Goal: Transaction & Acquisition: Purchase product/service

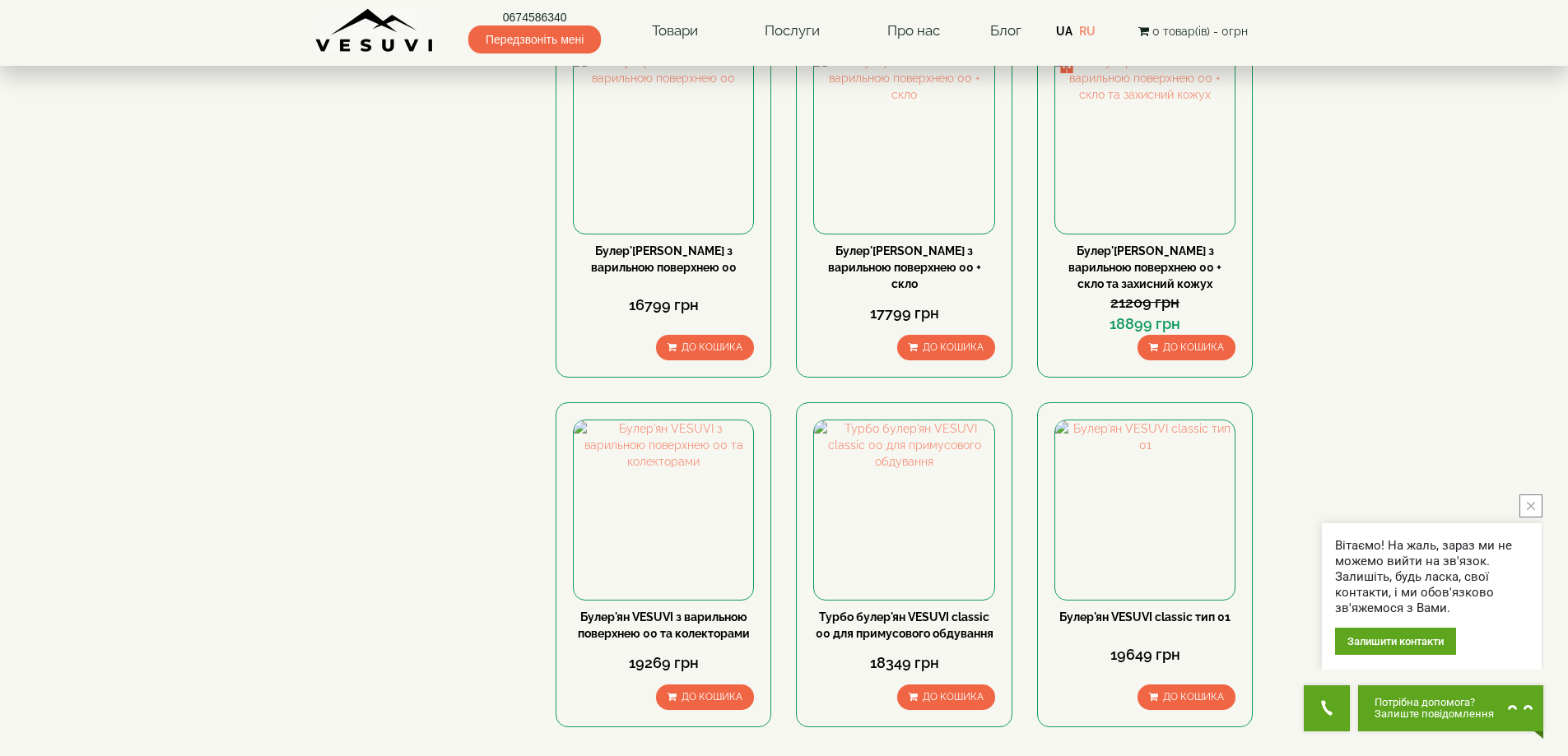
scroll to position [1564, 0]
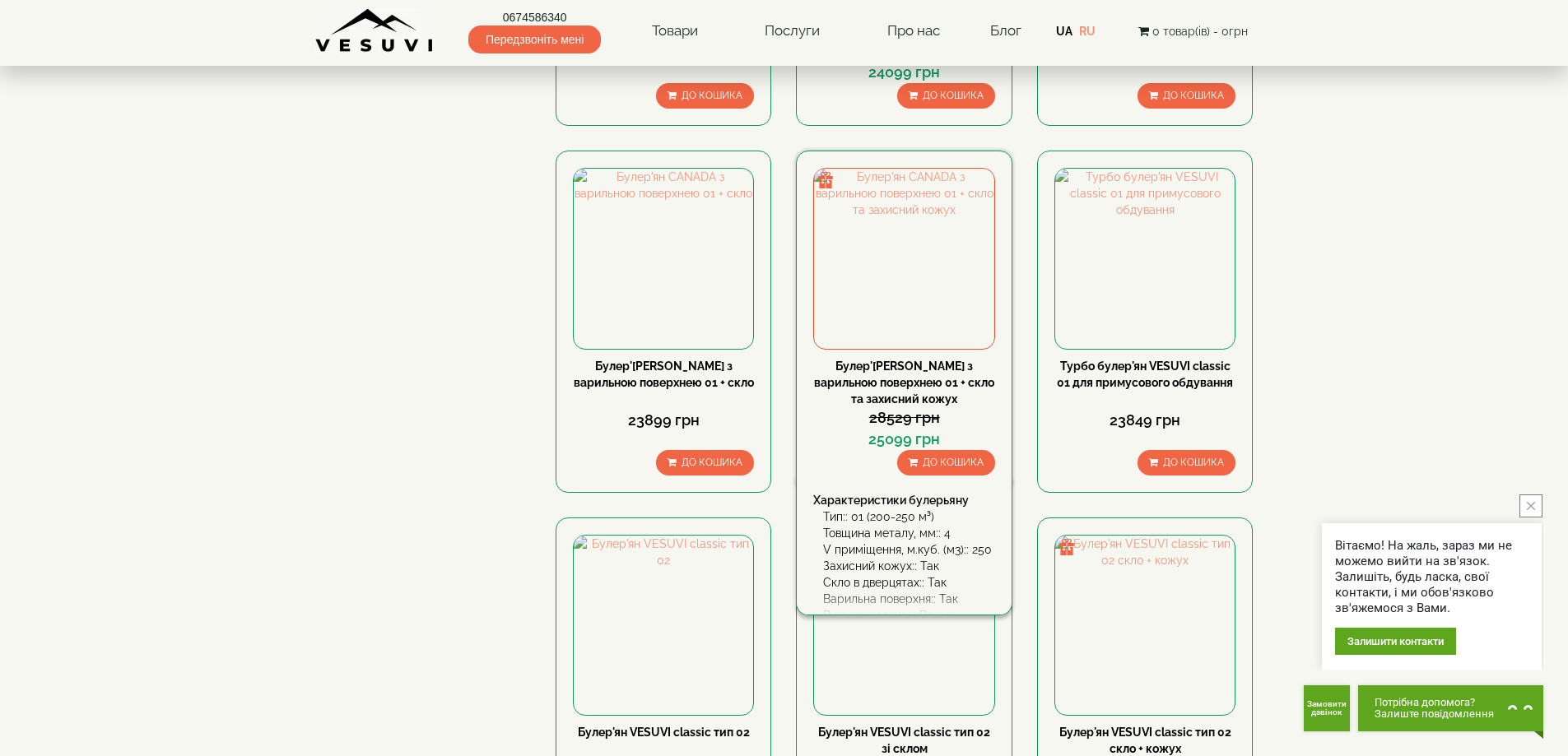
scroll to position [1646, 0]
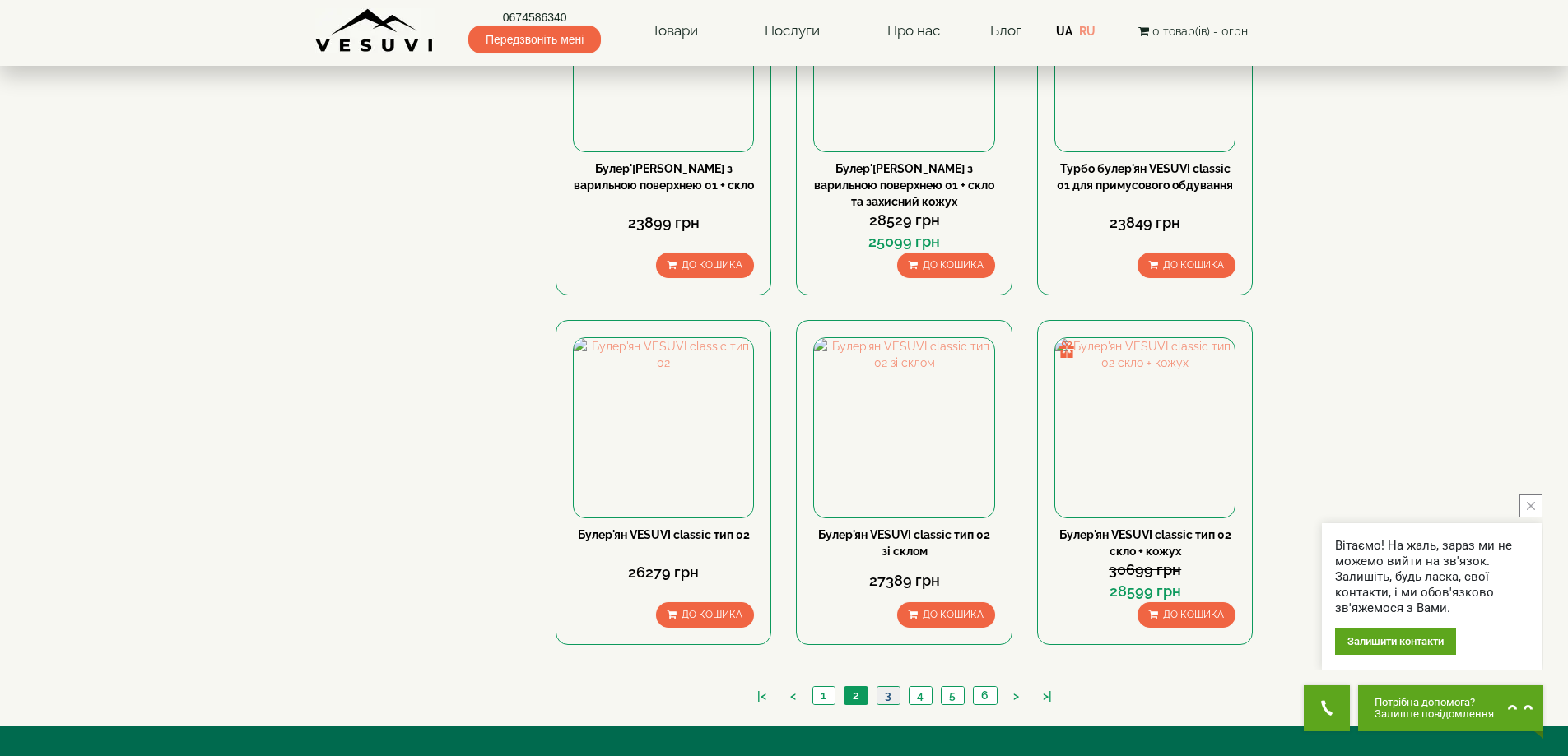
click at [878, 688] on link "3" at bounding box center [888, 696] width 23 height 17
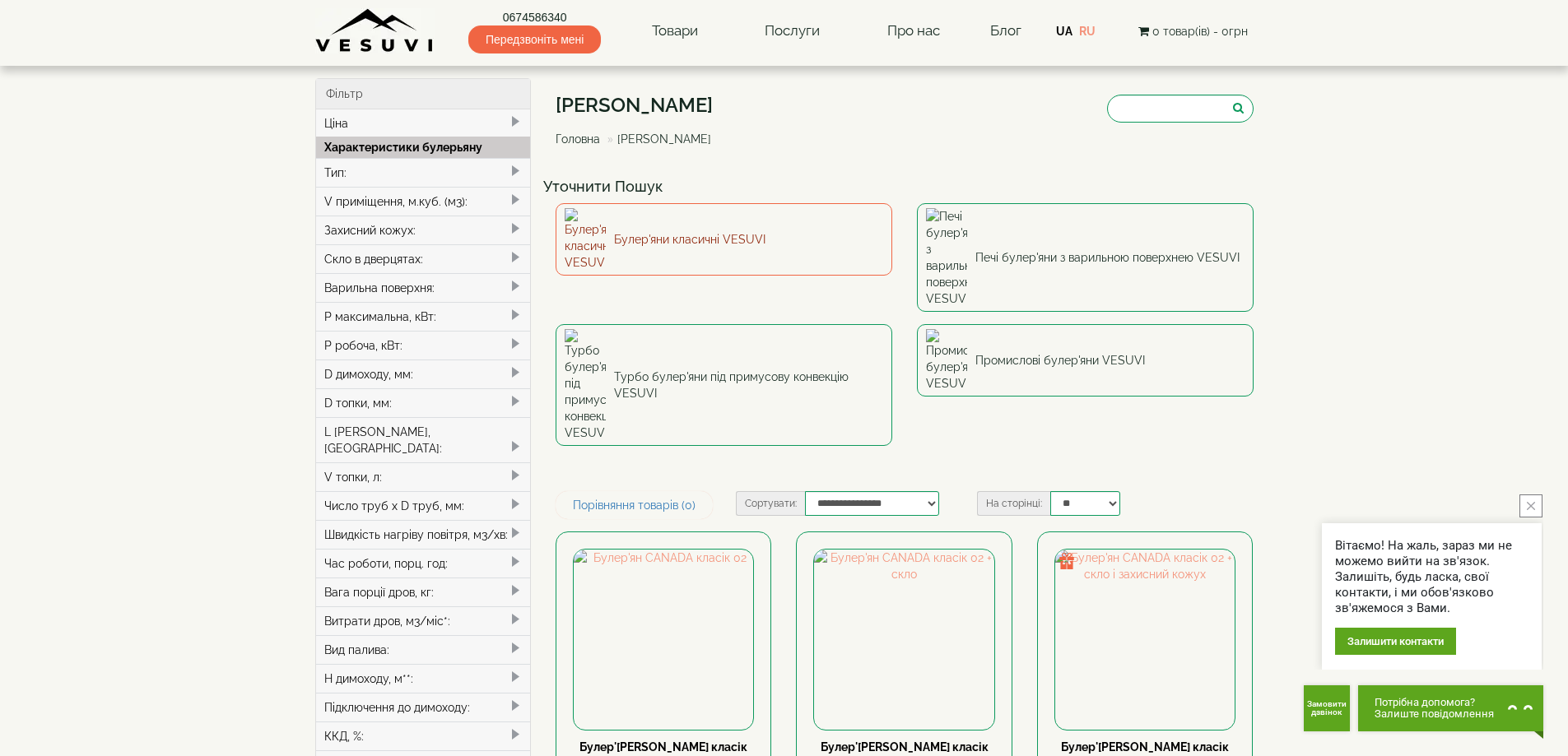
click at [652, 231] on link "Булер'яни класичні VESUVI" at bounding box center [724, 239] width 337 height 73
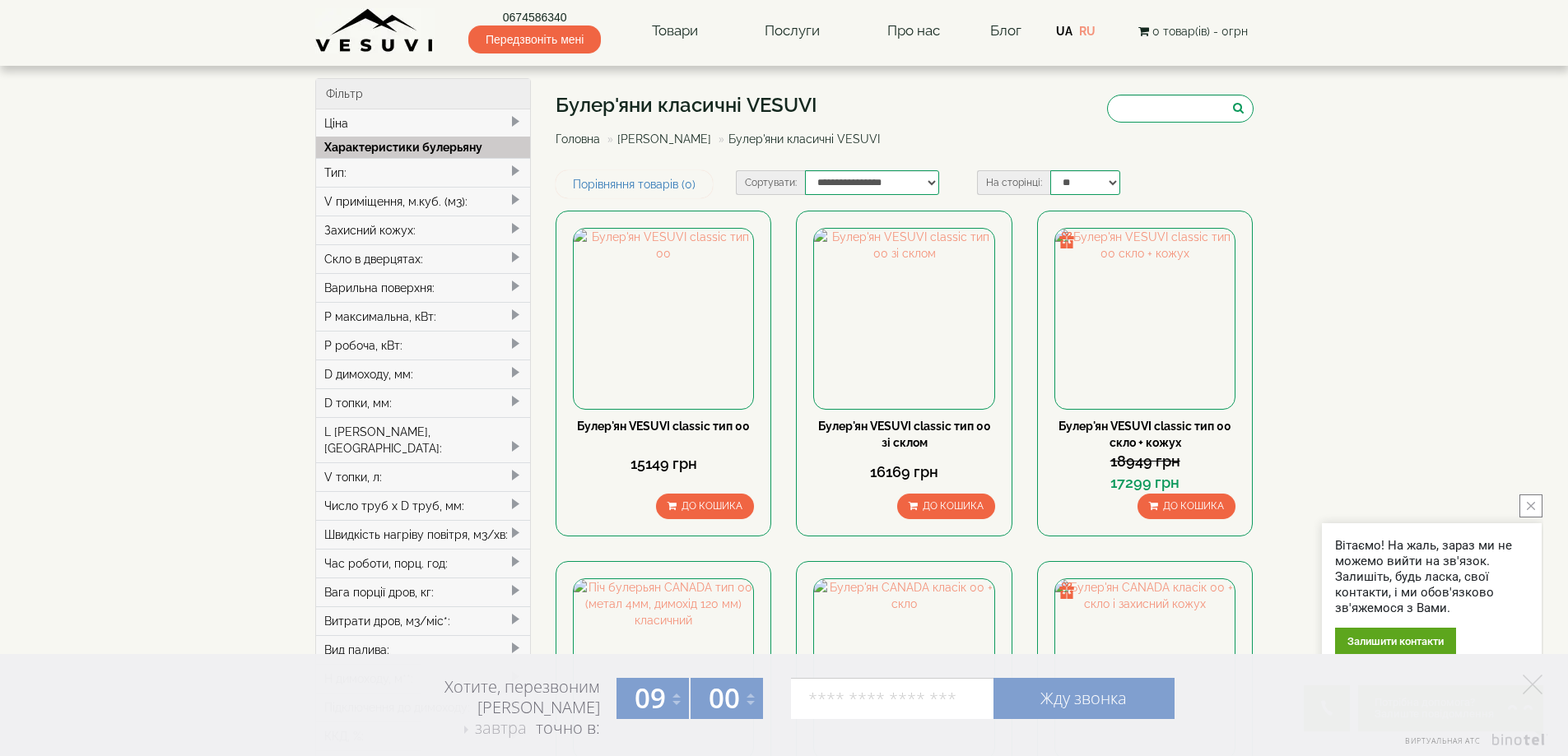
click at [512, 202] on span at bounding box center [515, 200] width 13 height 13
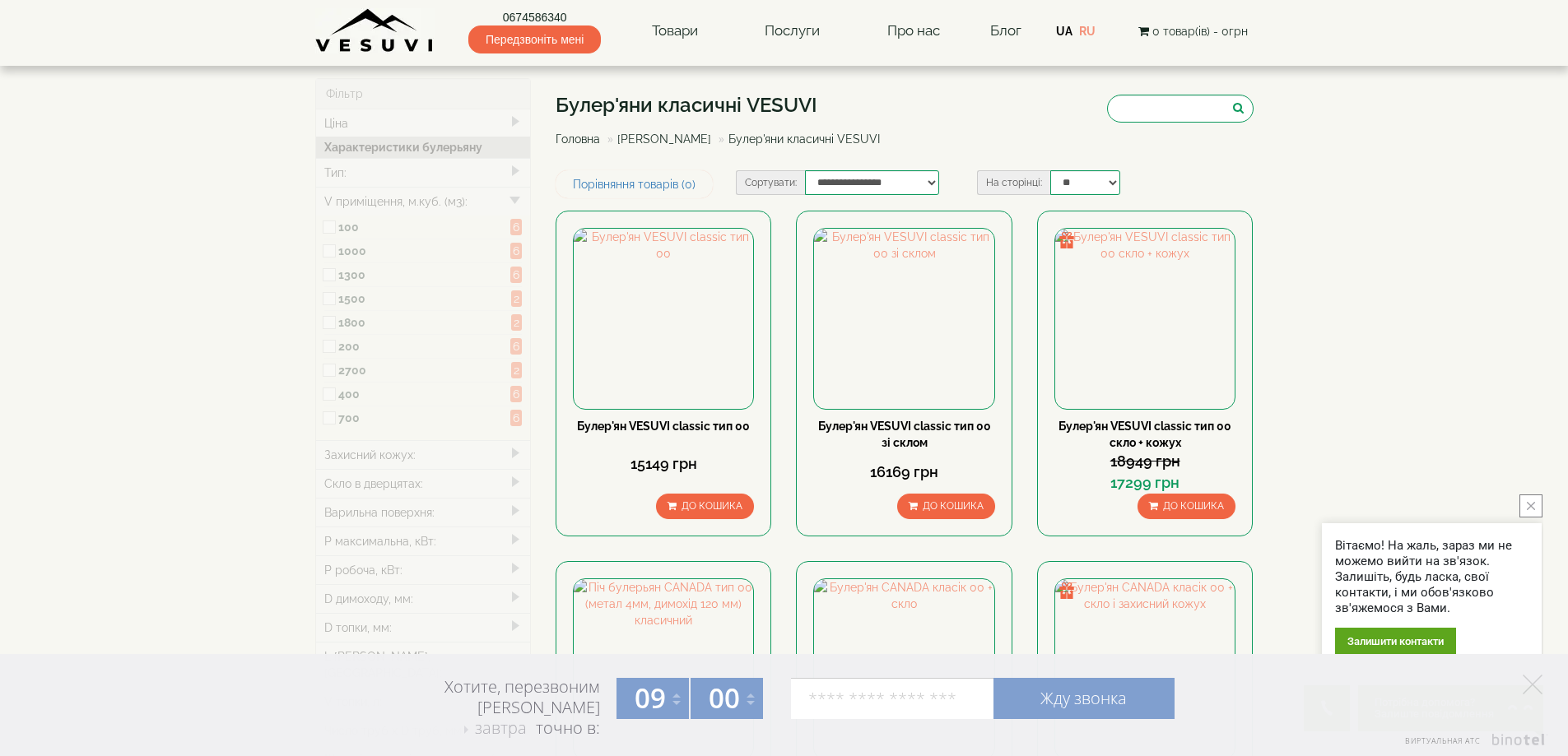
type input "*****"
